Goal: Find specific page/section: Find specific page/section

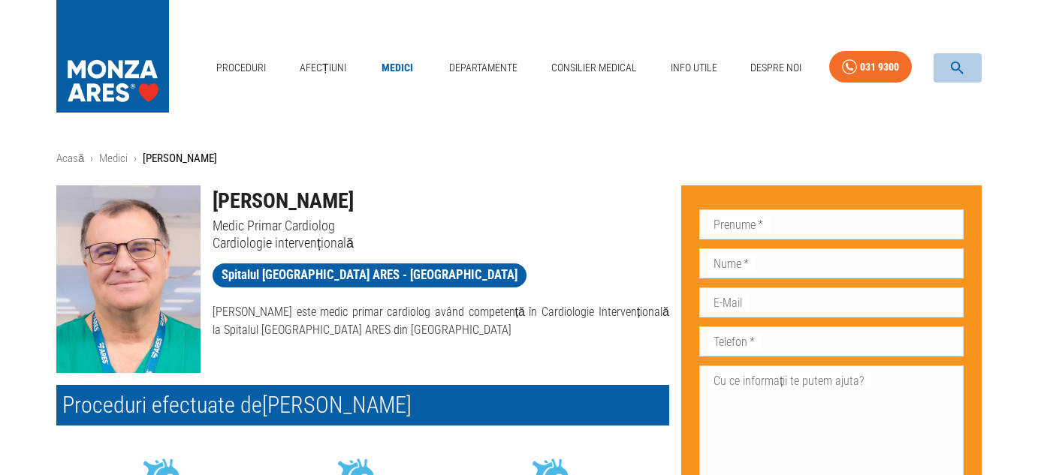
click at [960, 65] on icon "button" at bounding box center [956, 67] width 17 height 17
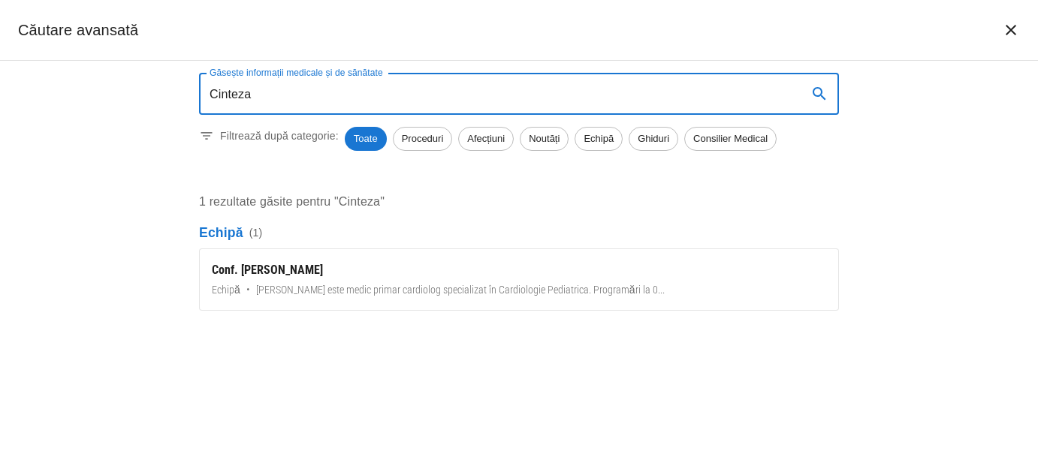
type input "Cinteza"
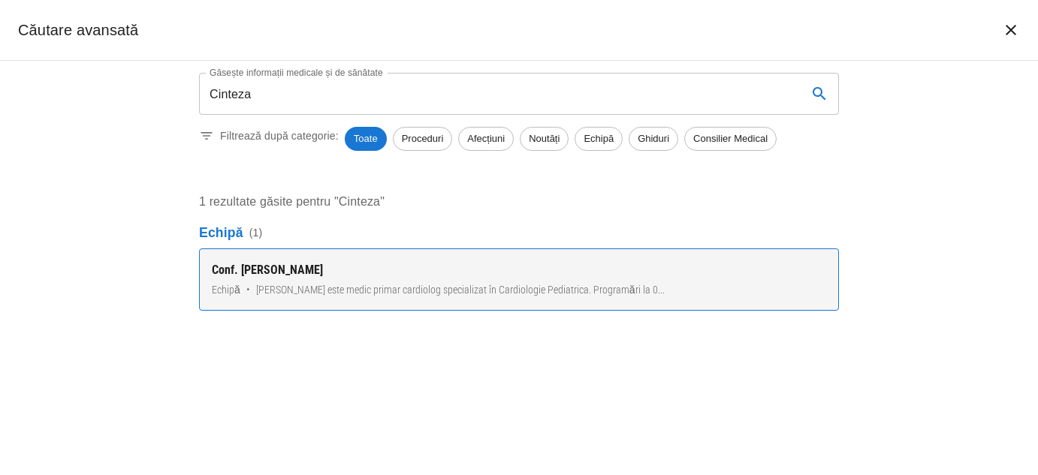
click at [297, 270] on div "Conf. Dr. Eliza Cinteza" at bounding box center [519, 270] width 614 height 18
